Goal: Check status: Check status

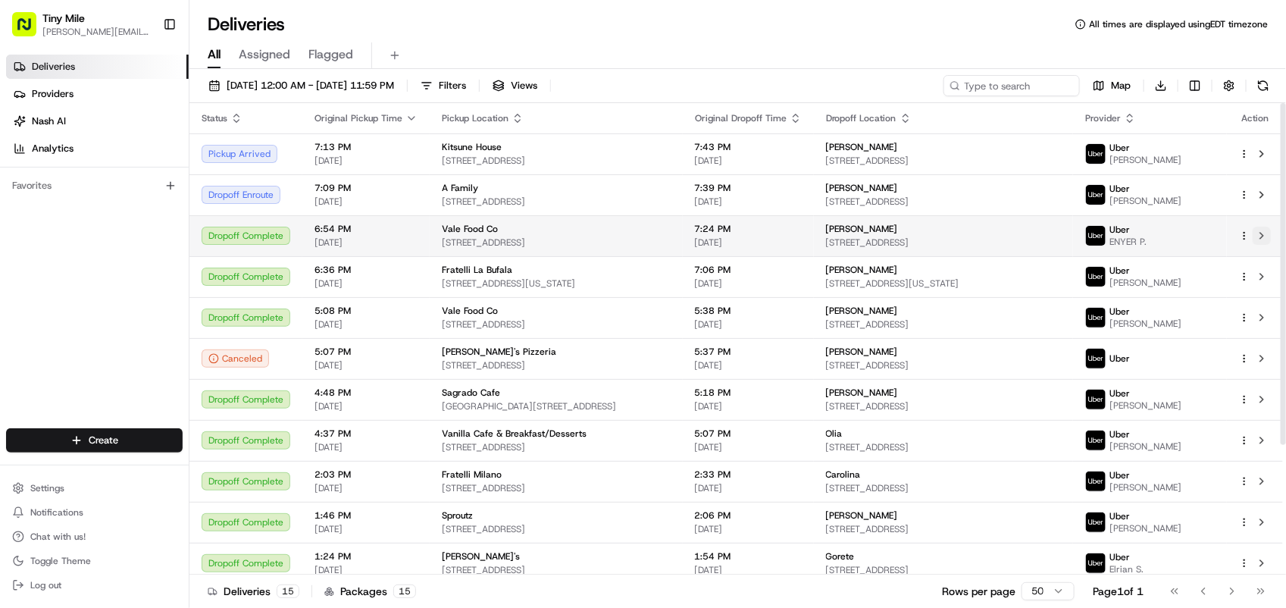
click at [1260, 240] on button at bounding box center [1262, 236] width 18 height 18
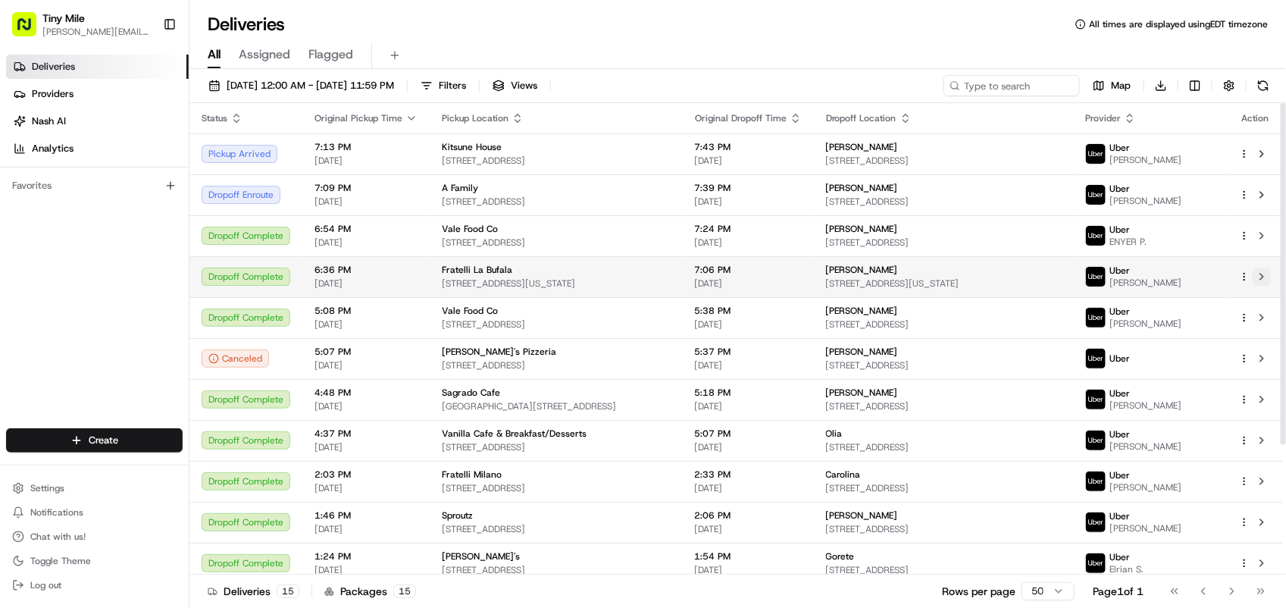
click at [1263, 271] on button at bounding box center [1262, 277] width 18 height 18
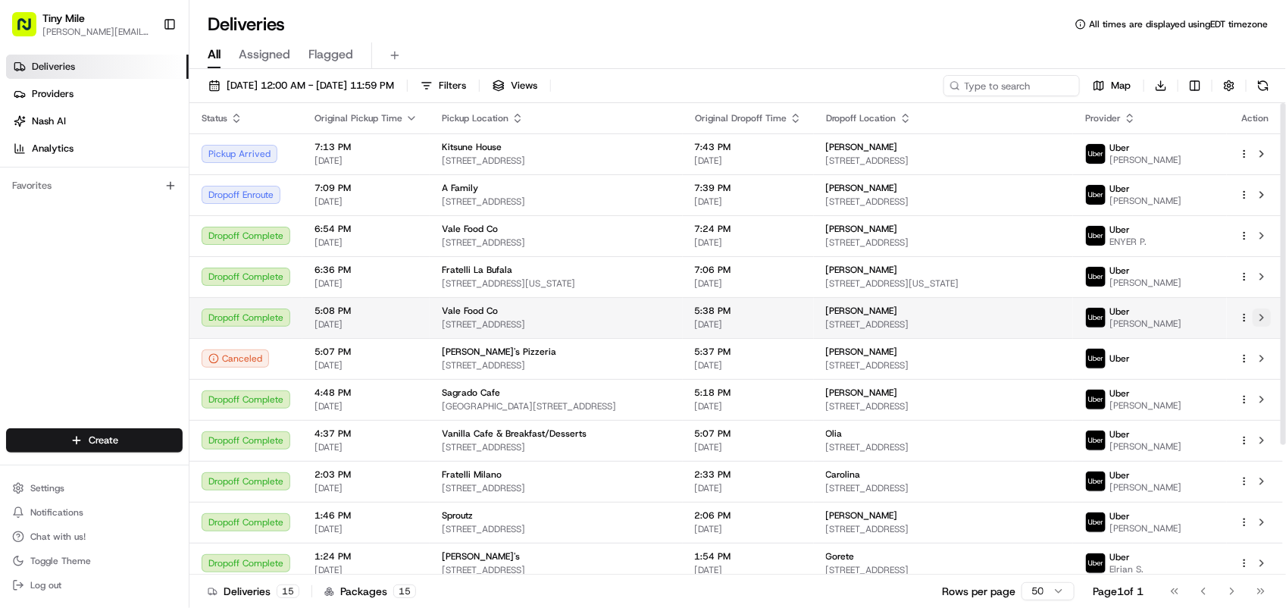
click at [1263, 322] on button at bounding box center [1262, 317] width 18 height 18
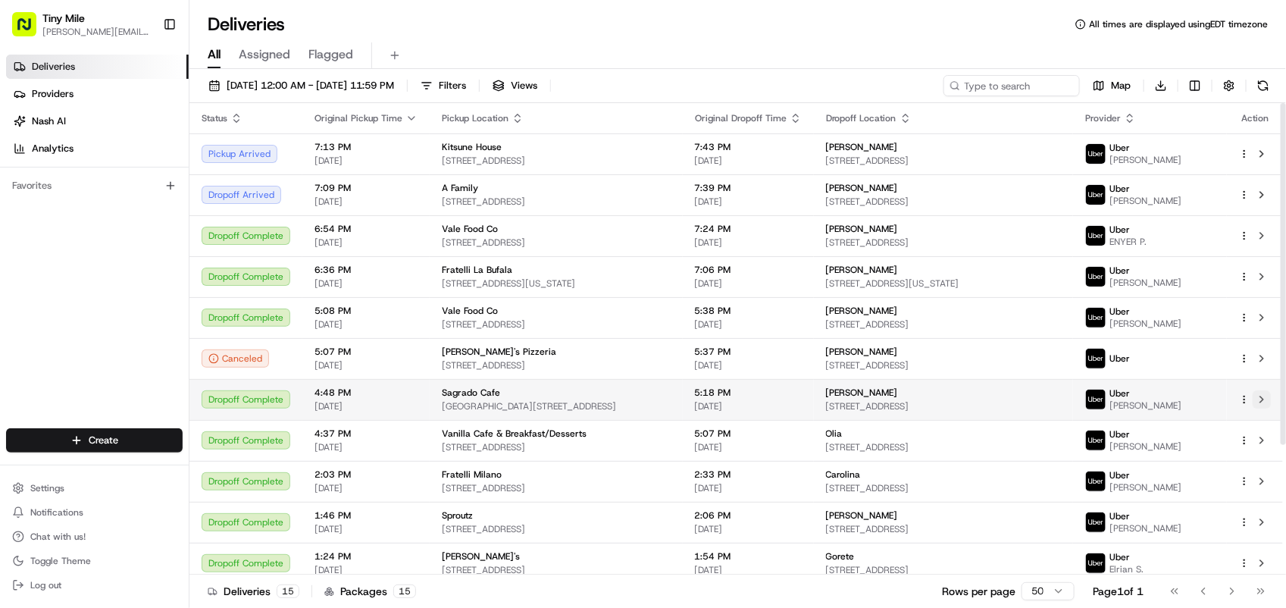
click at [1263, 402] on button at bounding box center [1262, 399] width 18 height 18
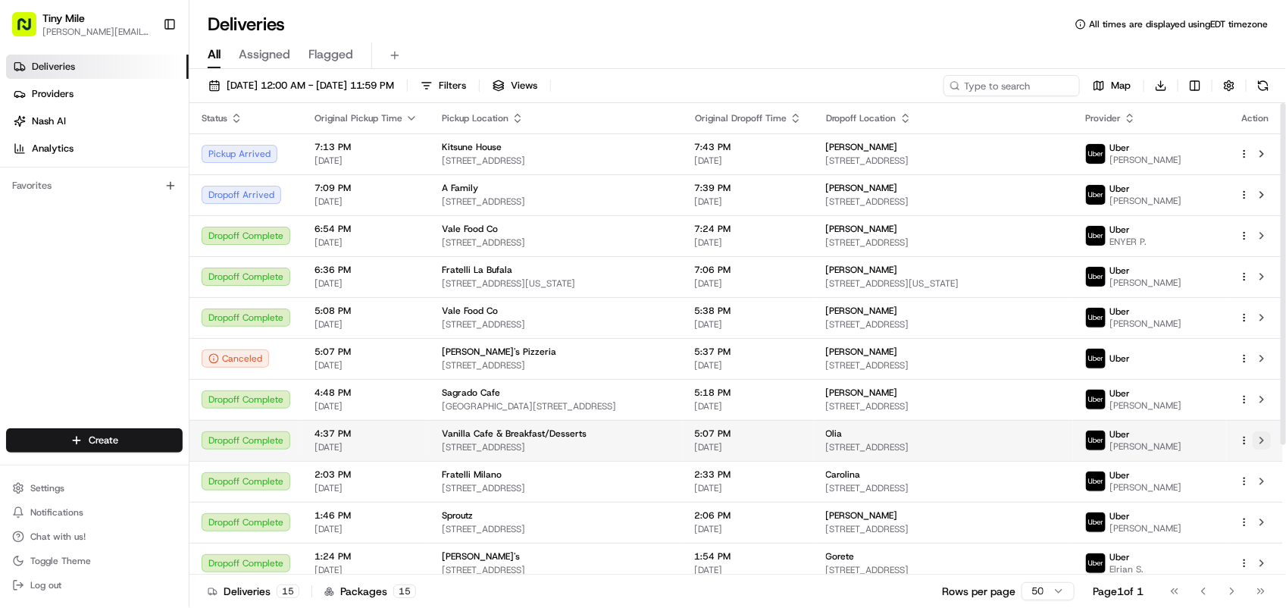
click at [1267, 445] on button at bounding box center [1262, 440] width 18 height 18
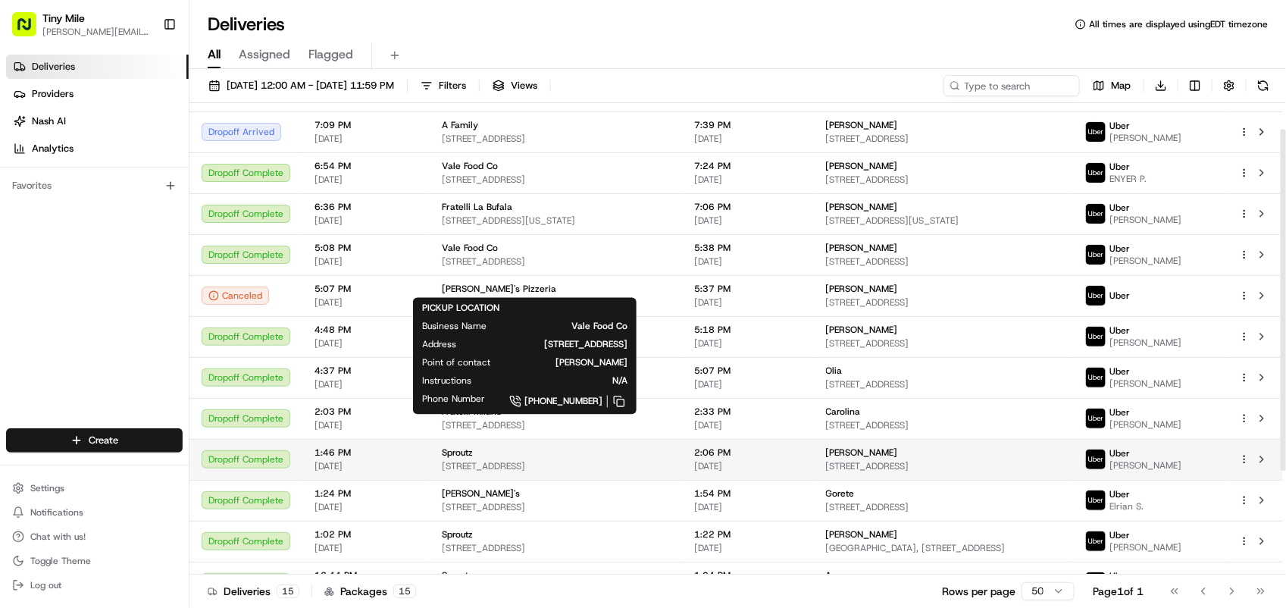
scroll to position [95, 0]
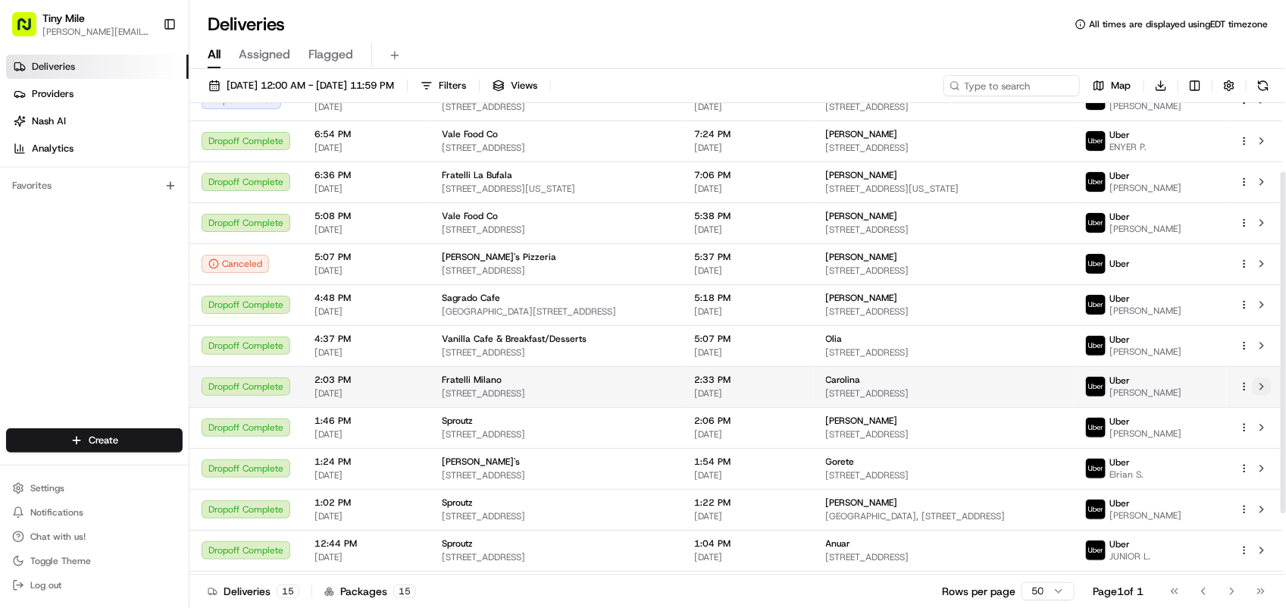
click at [1268, 385] on button at bounding box center [1262, 386] width 18 height 18
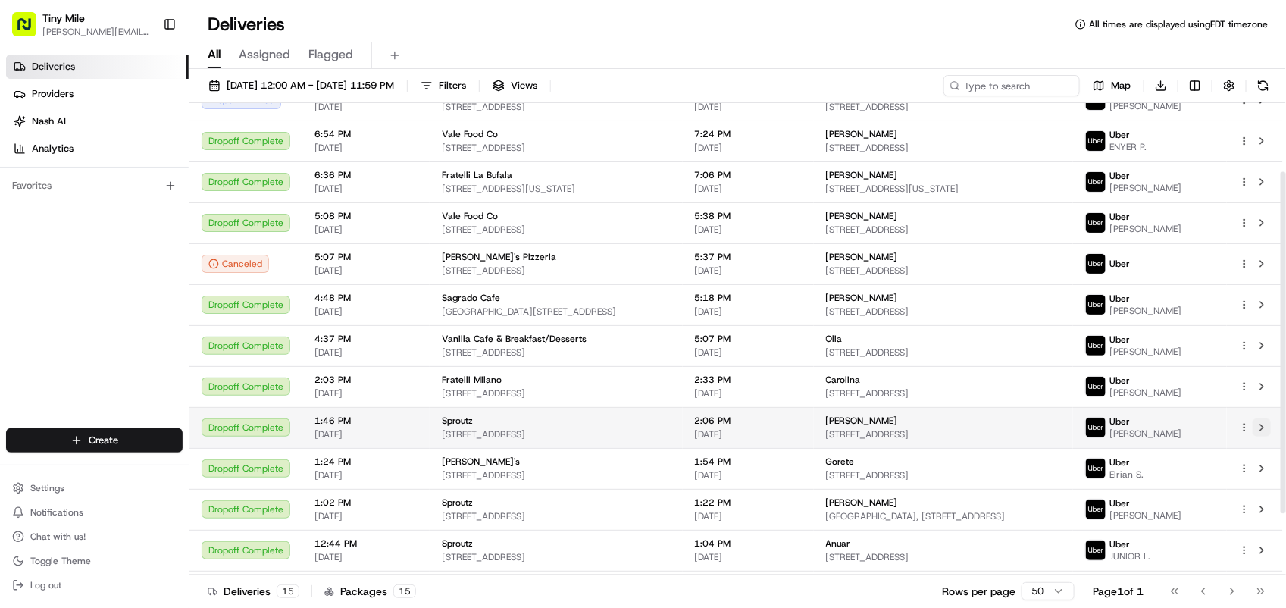
click at [1263, 427] on button at bounding box center [1262, 427] width 18 height 18
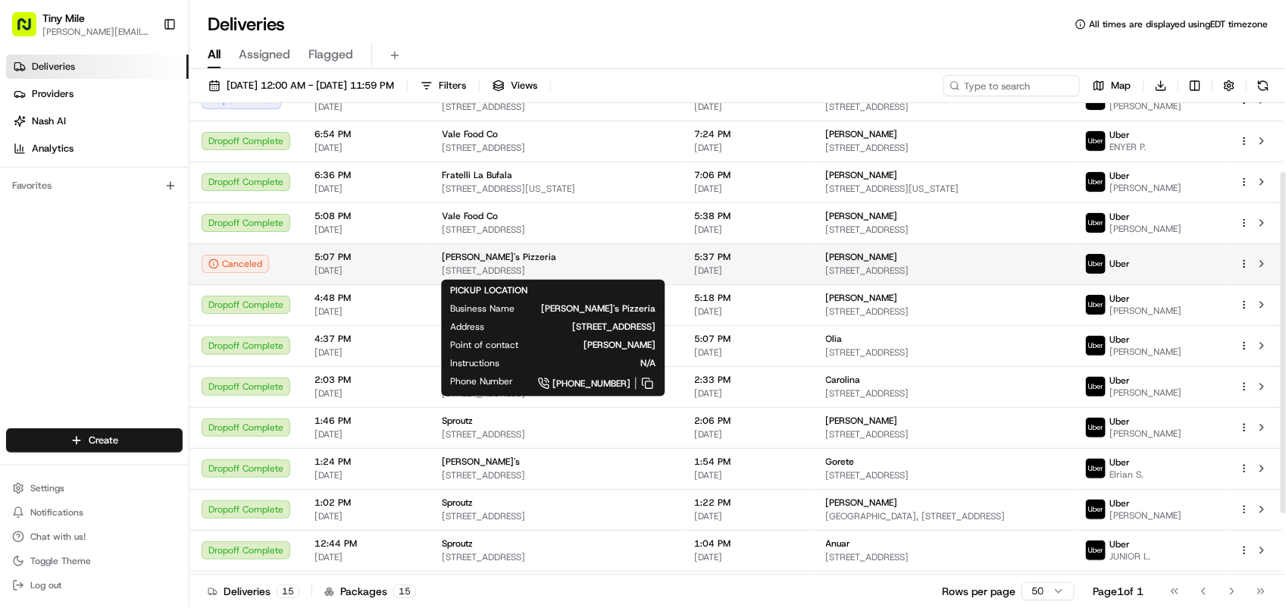
scroll to position [0, 0]
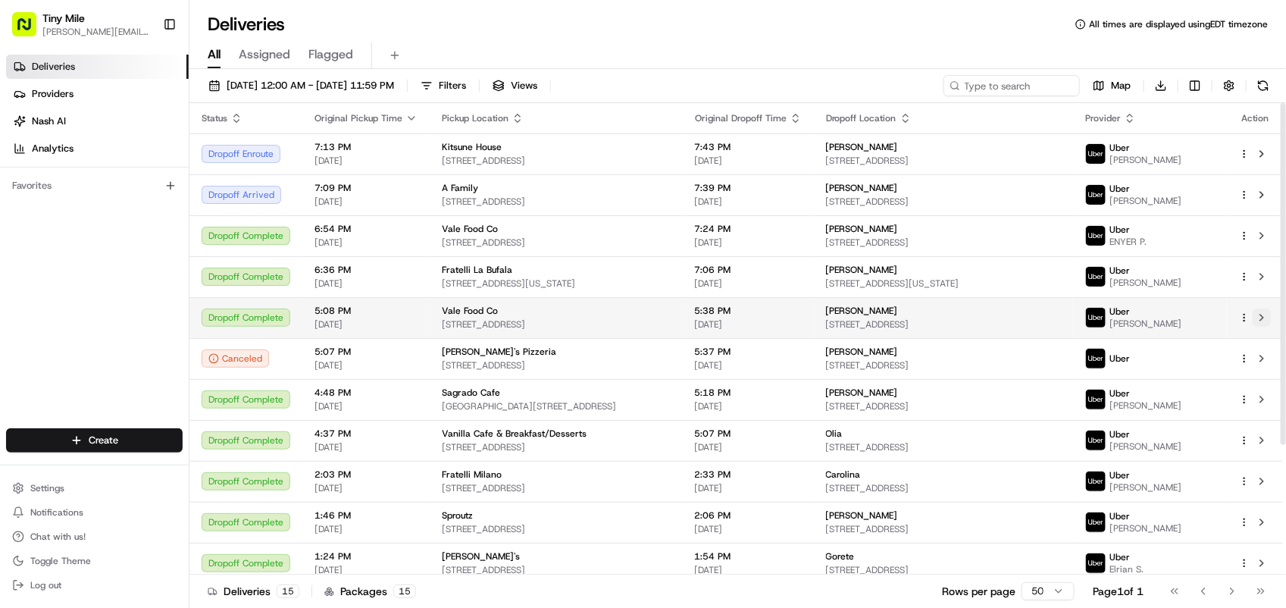
click at [1263, 321] on button at bounding box center [1262, 317] width 18 height 18
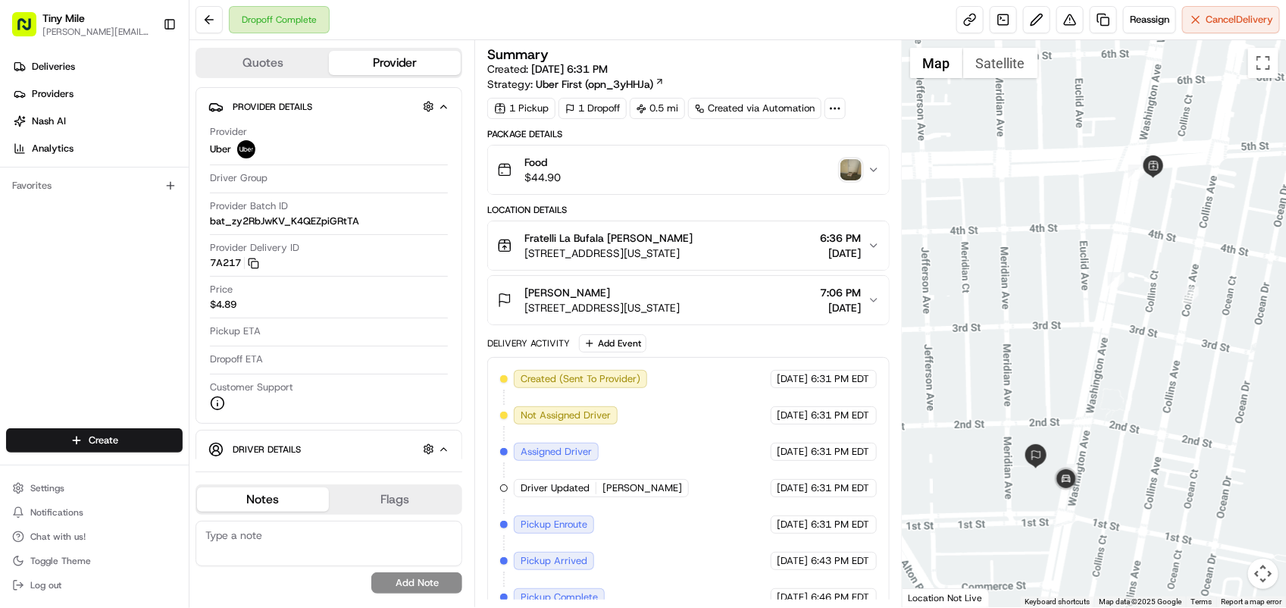
click at [843, 165] on img "button" at bounding box center [851, 169] width 21 height 21
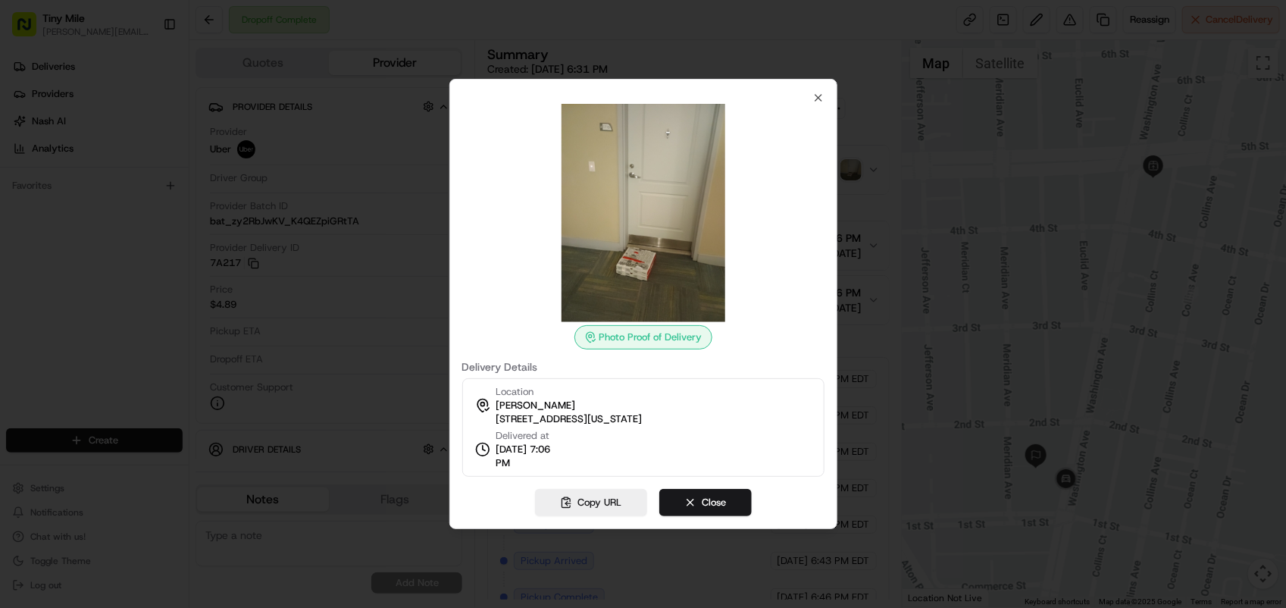
click at [608, 116] on img at bounding box center [643, 213] width 218 height 218
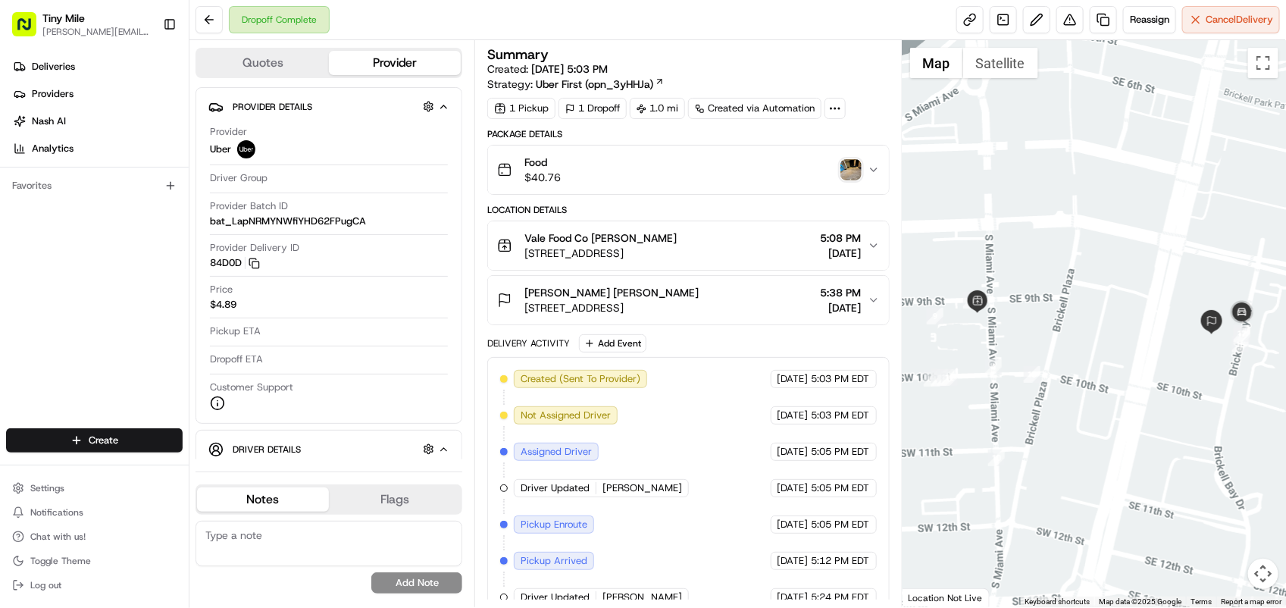
click at [850, 179] on img "button" at bounding box center [851, 169] width 21 height 21
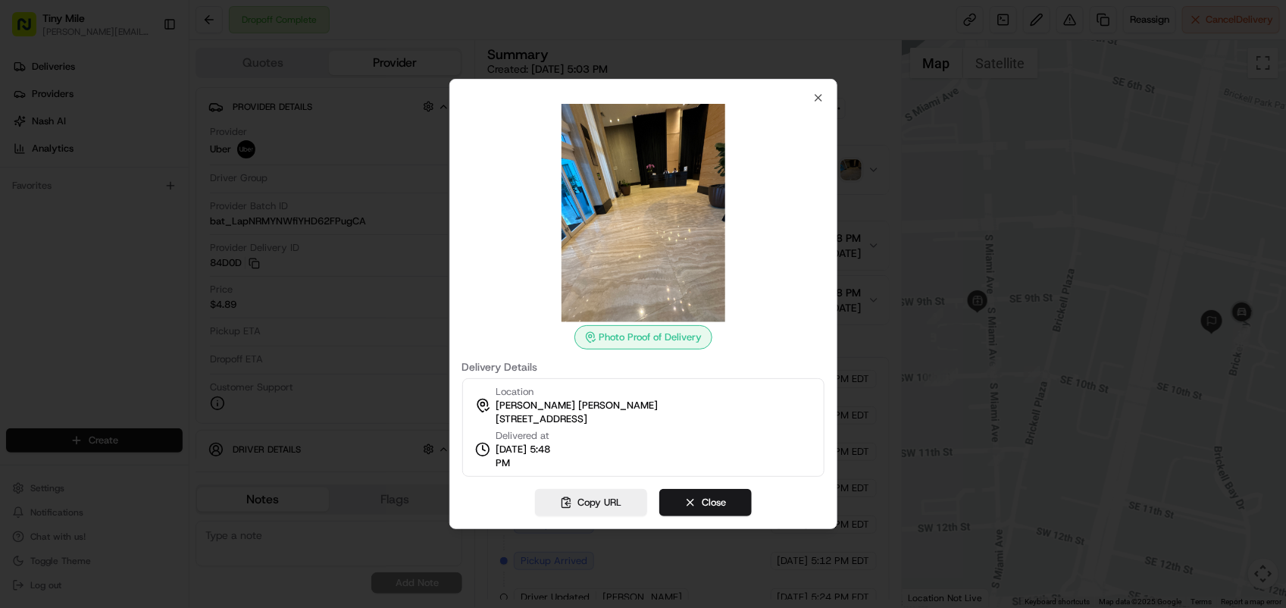
click at [979, 277] on div at bounding box center [643, 304] width 1286 height 608
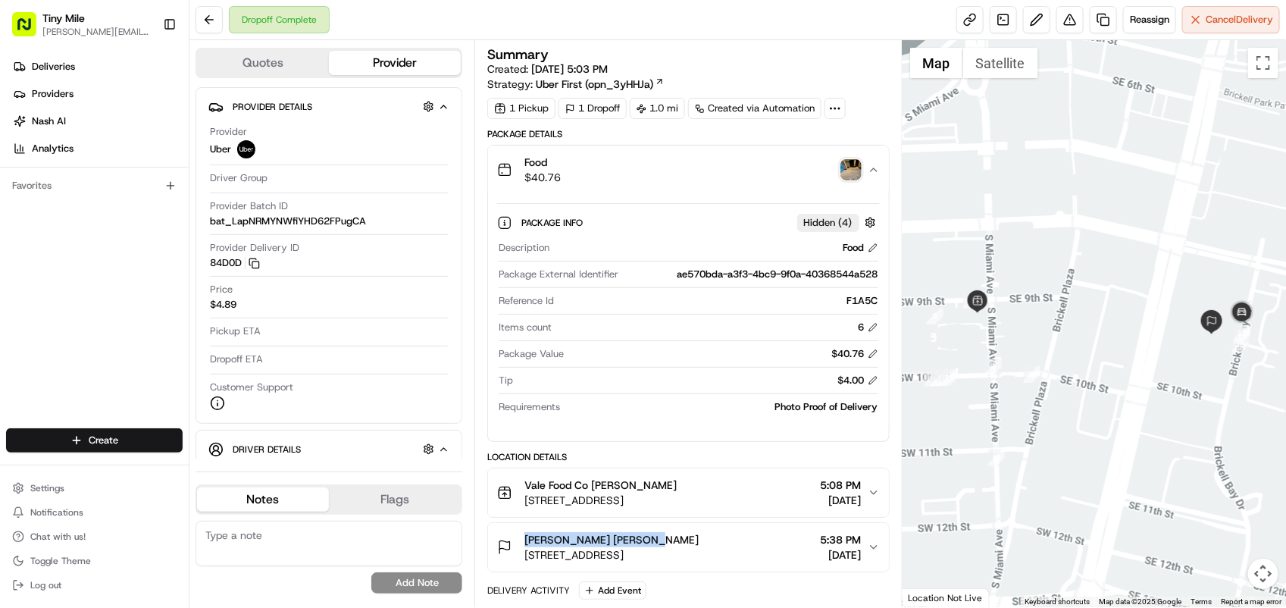
drag, startPoint x: 512, startPoint y: 540, endPoint x: 650, endPoint y: 528, distance: 138.5
click at [650, 528] on button "Alexandra Alexandra M. 950 Brickell Bay Dr APT 5300, Miami, FL 33131, USA 5:38 …" at bounding box center [688, 547] width 400 height 49
drag, startPoint x: 650, startPoint y: 528, endPoint x: 667, endPoint y: 489, distance: 42.4
click at [667, 489] on div "Vale Food Co Alexandra M. 900 S Miami Ave Suite 125, Miami, FL 33130, USA" at bounding box center [587, 492] width 180 height 30
copy span "Vale Food Co Alexandra M."
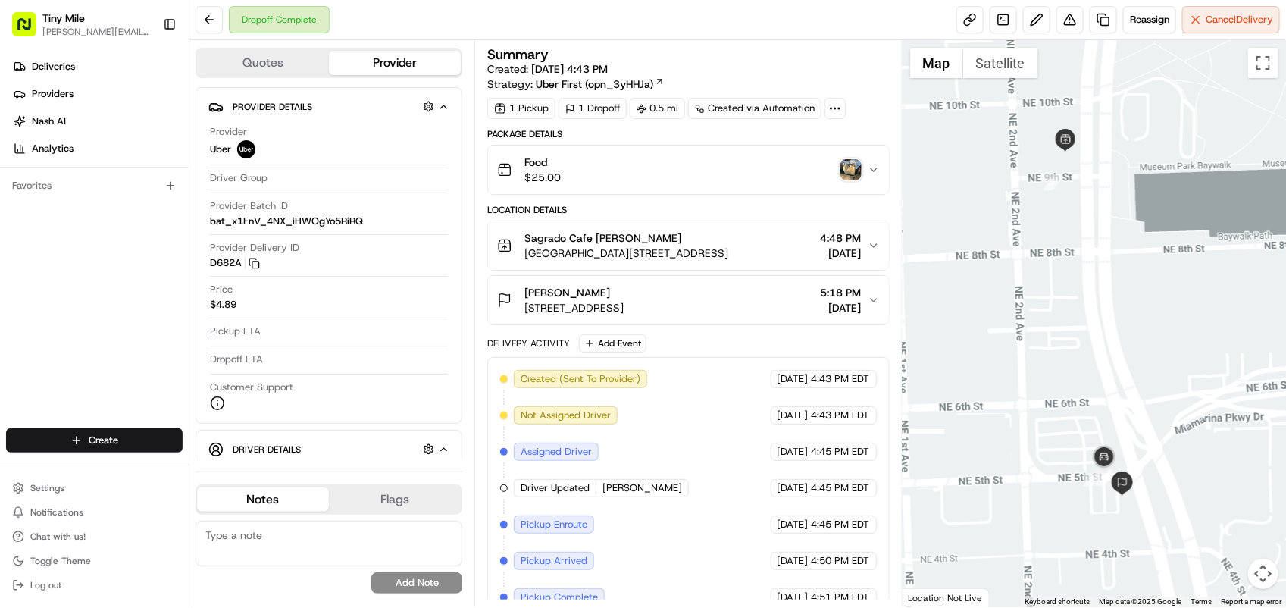
click at [846, 176] on img "button" at bounding box center [851, 169] width 21 height 21
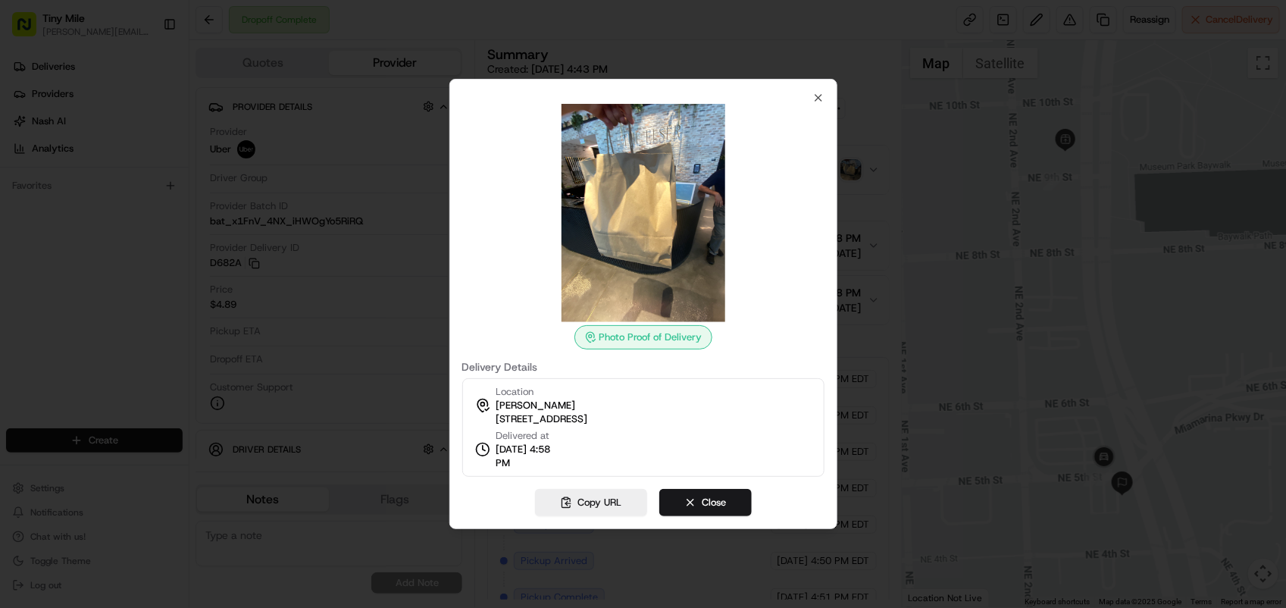
click at [853, 176] on div at bounding box center [643, 304] width 1286 height 608
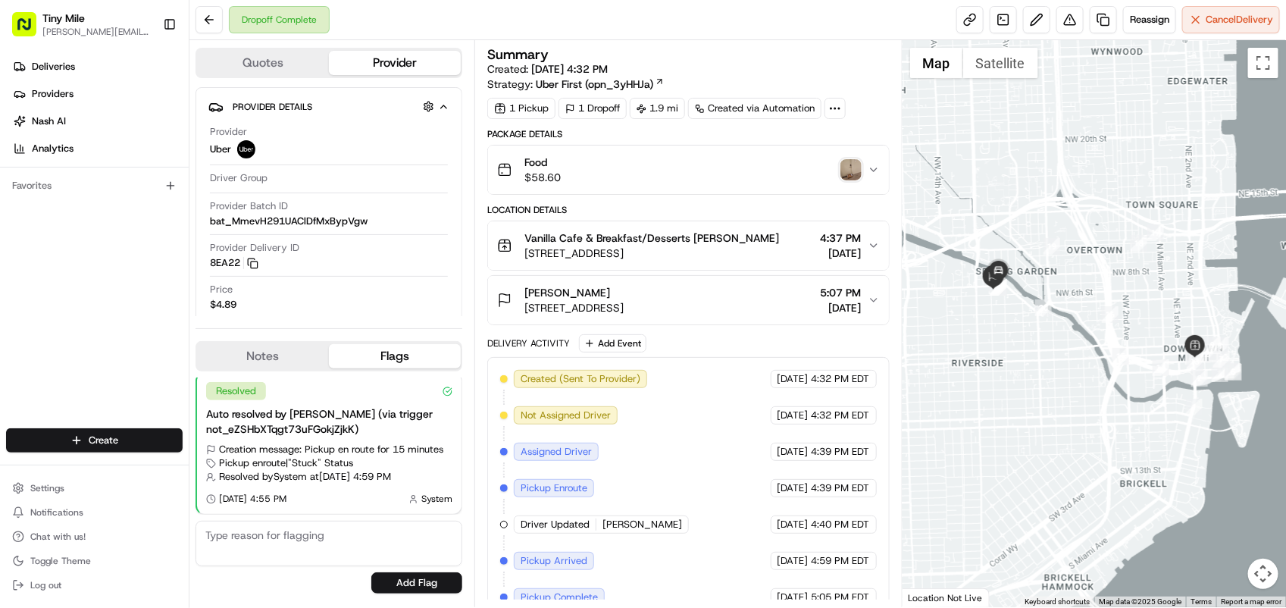
click at [854, 180] on img "button" at bounding box center [851, 169] width 21 height 21
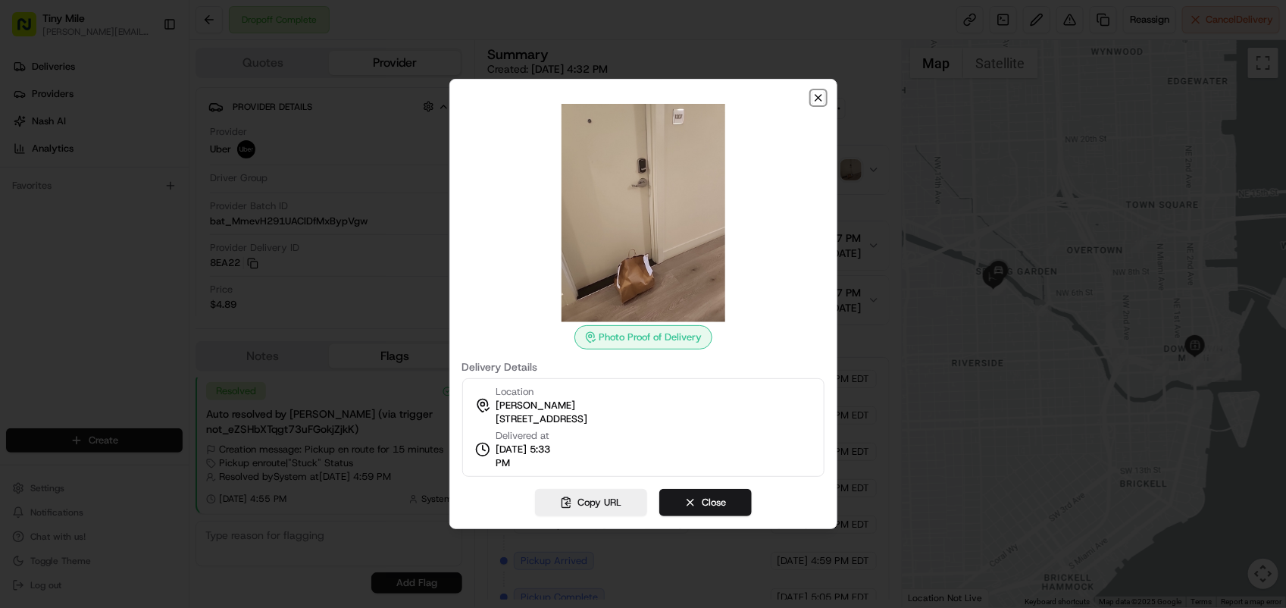
click at [820, 97] on icon "button" at bounding box center [818, 98] width 12 height 12
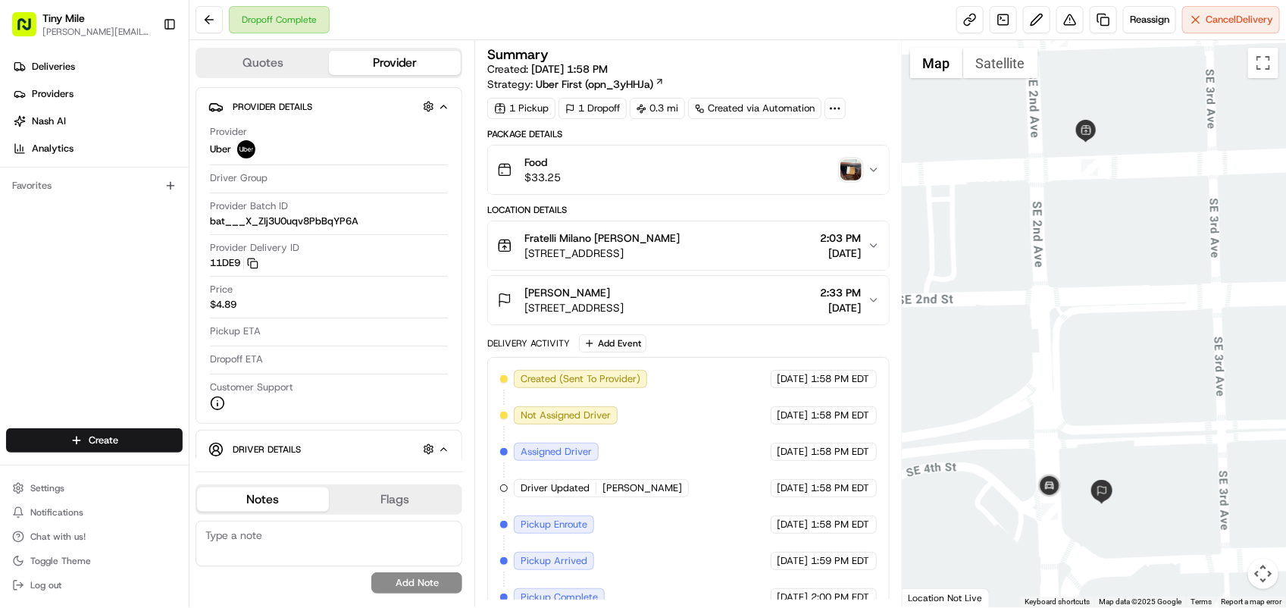
click at [851, 175] on img "button" at bounding box center [851, 169] width 21 height 21
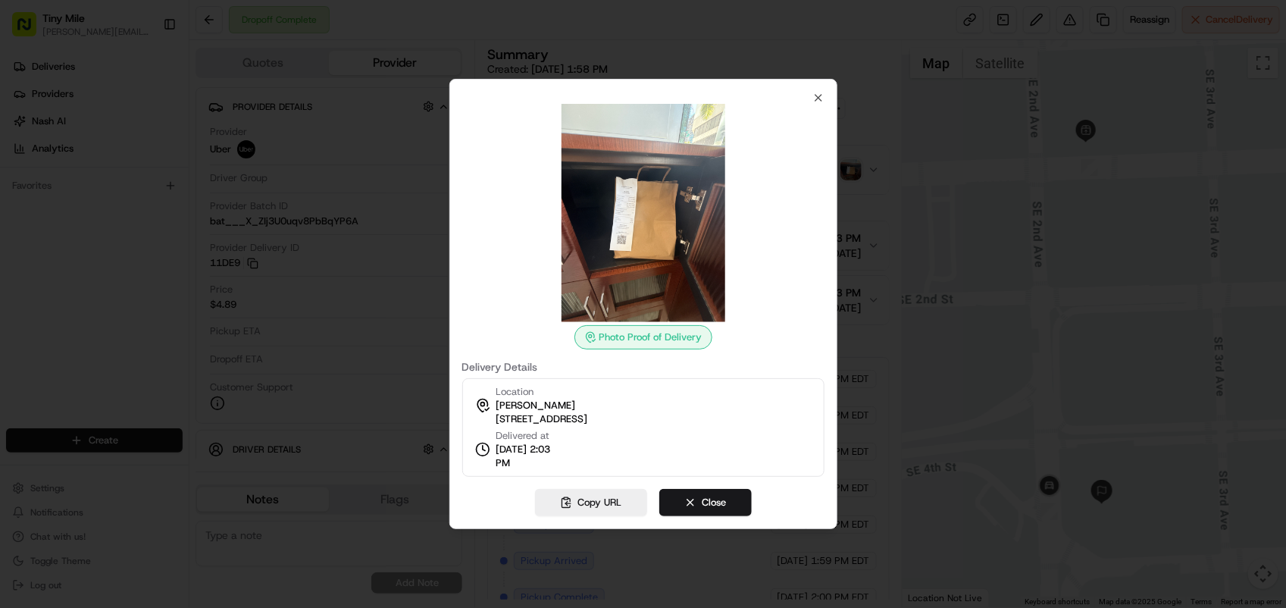
click at [944, 317] on div at bounding box center [643, 304] width 1286 height 608
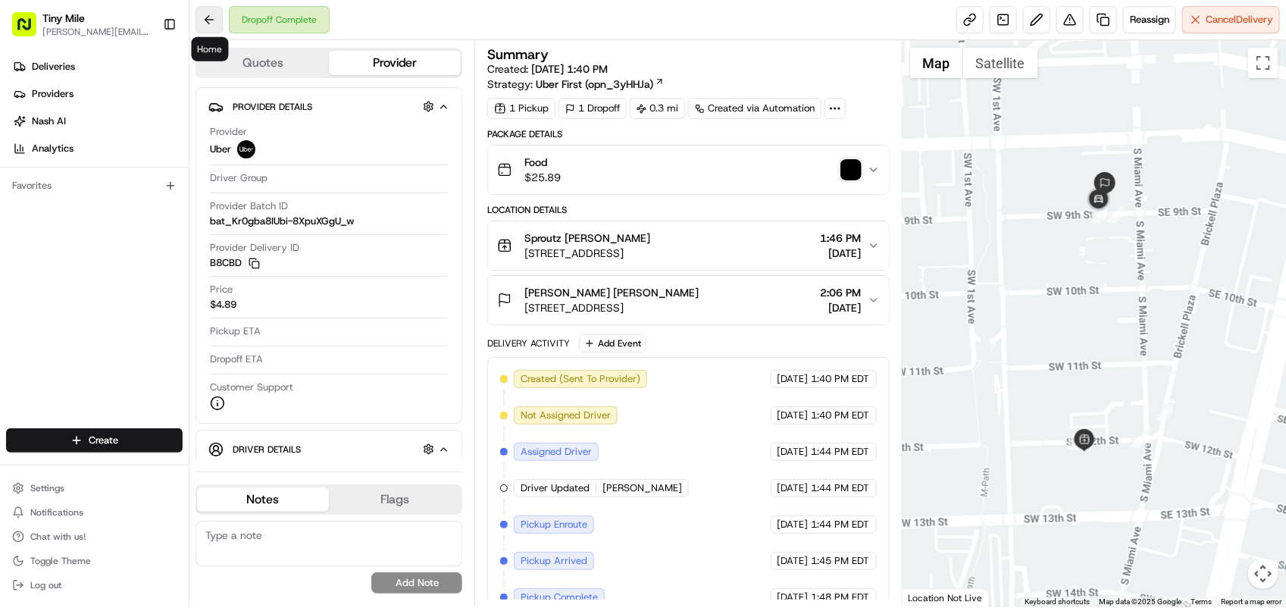
click at [205, 12] on button at bounding box center [209, 19] width 27 height 27
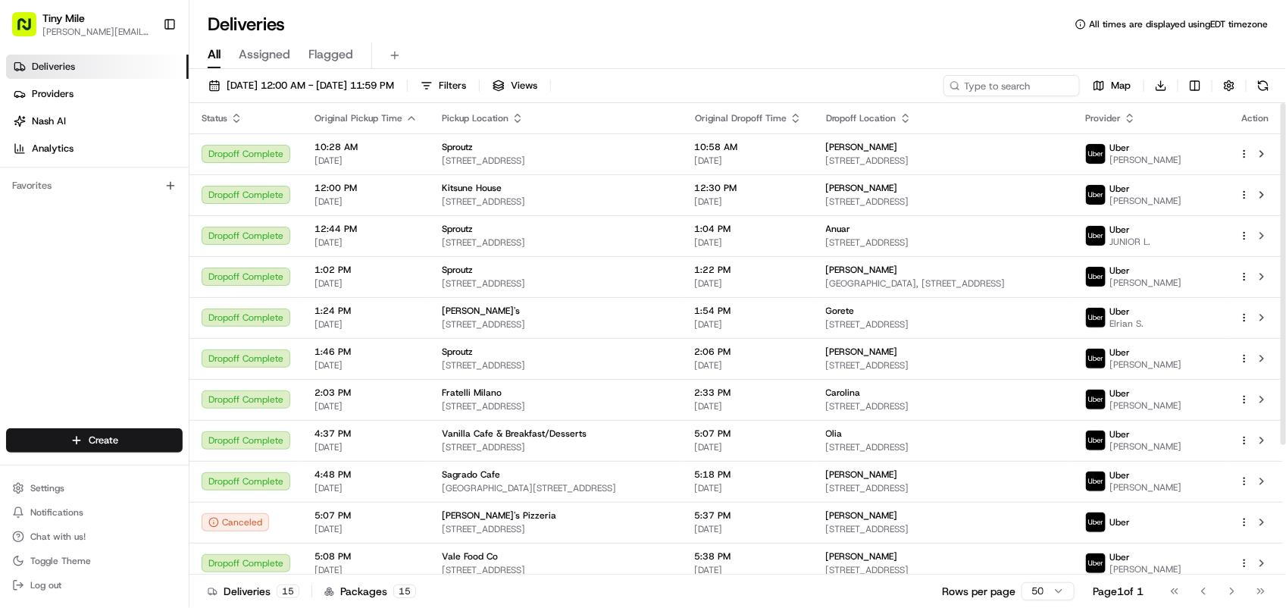
click at [117, 248] on div "Deliveries Providers [PERSON_NAME] Analytics Favorites" at bounding box center [94, 243] width 189 height 389
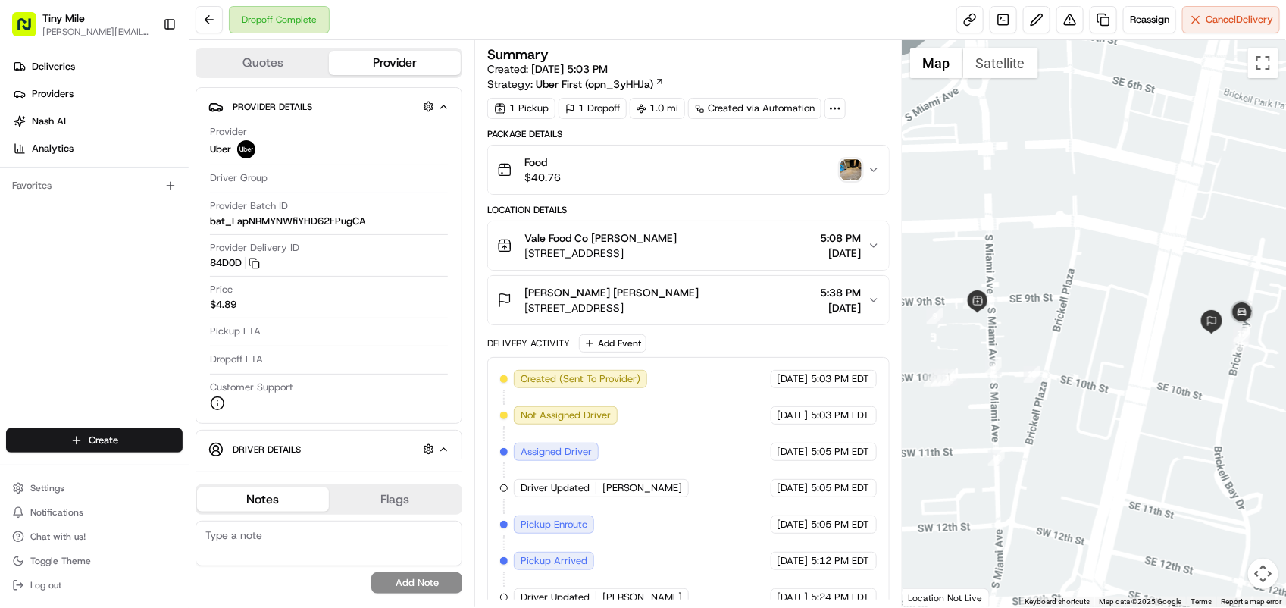
drag, startPoint x: 518, startPoint y: 284, endPoint x: 544, endPoint y: 284, distance: 26.5
click at [544, 284] on button "[PERSON_NAME] [PERSON_NAME] [STREET_ADDRESS] 5:38 PM [DATE]" at bounding box center [688, 300] width 400 height 49
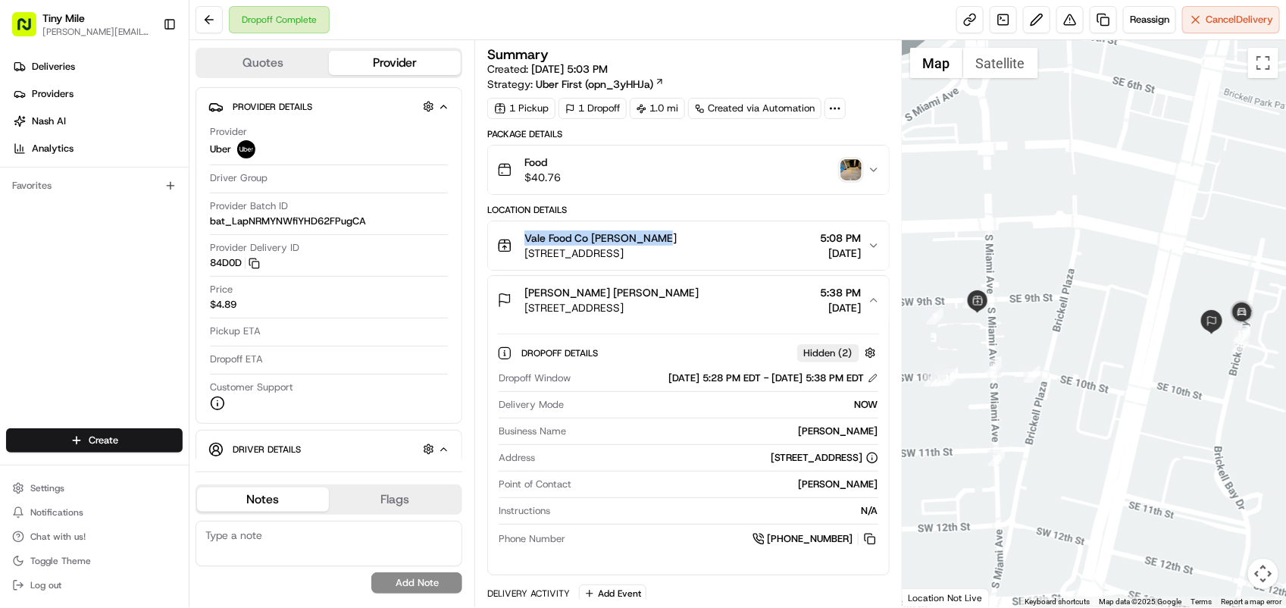
drag, startPoint x: 543, startPoint y: 232, endPoint x: 665, endPoint y: 233, distance: 122.0
click at [665, 233] on div "Vale Food Co [PERSON_NAME] [STREET_ADDRESS]" at bounding box center [587, 245] width 180 height 30
copy span "Vale Food Co [PERSON_NAME]"
